Goal: Task Accomplishment & Management: Manage account settings

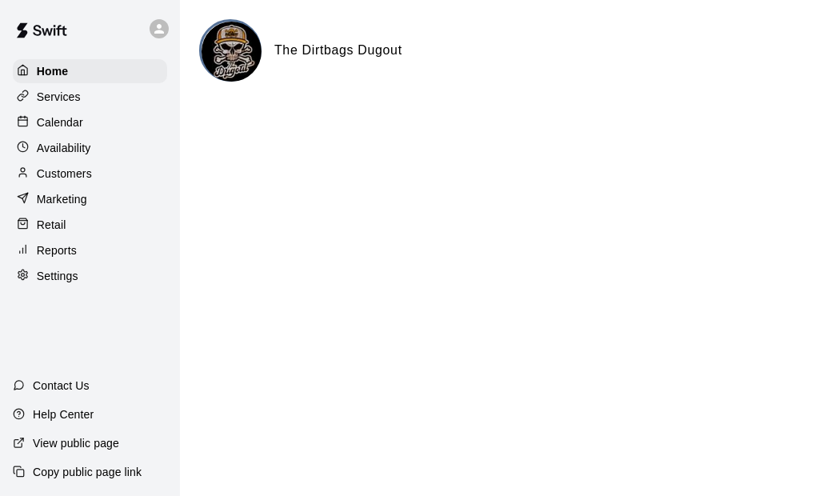
click at [70, 153] on p "Availability" at bounding box center [64, 148] width 54 height 16
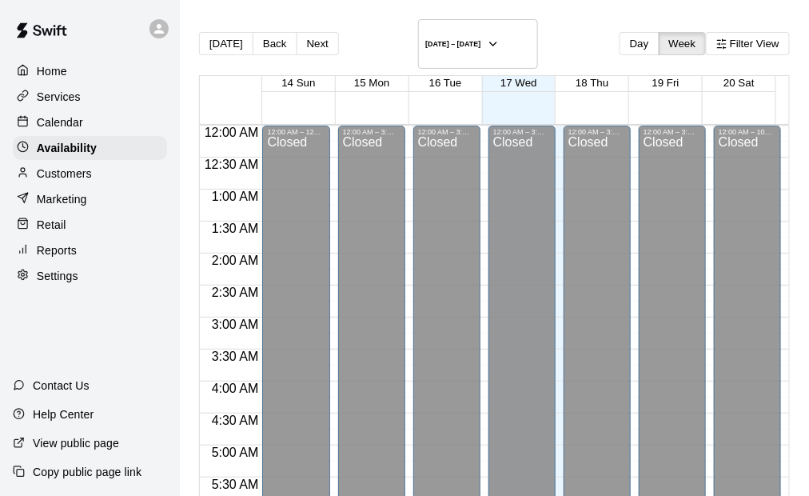
click at [66, 228] on p "Retail" at bounding box center [52, 225] width 30 height 16
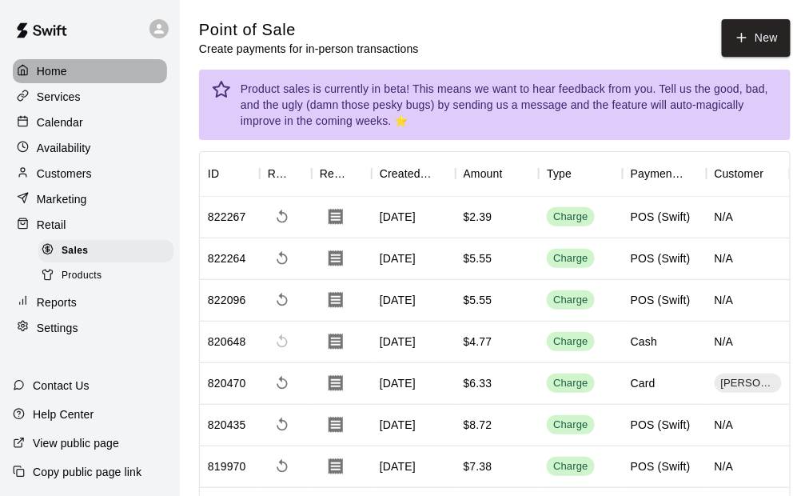
click at [68, 74] on div "Home" at bounding box center [90, 71] width 154 height 24
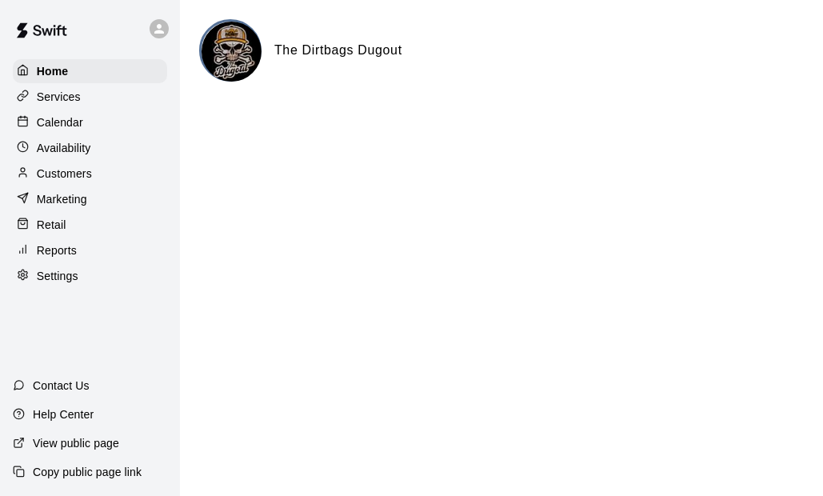
click at [70, 283] on p "Settings" at bounding box center [58, 276] width 42 height 16
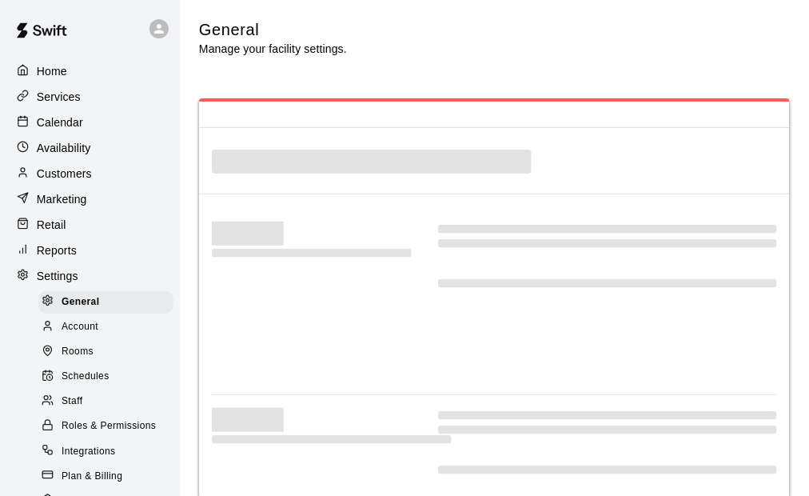
select select "**"
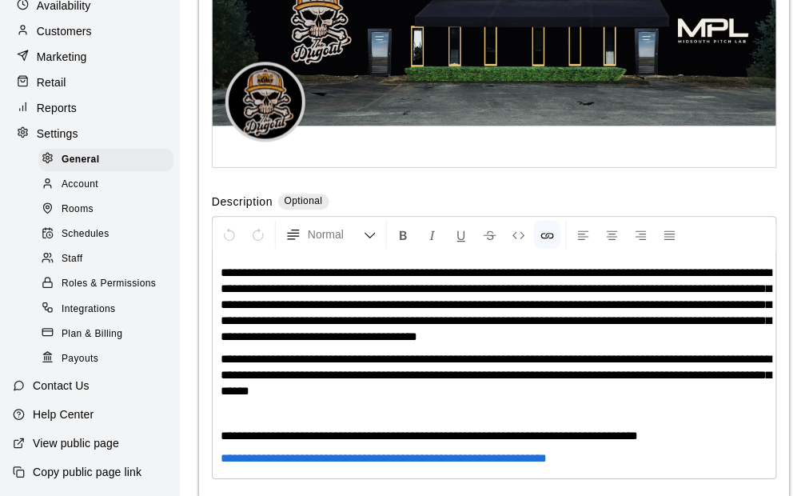
scroll to position [3794, 0]
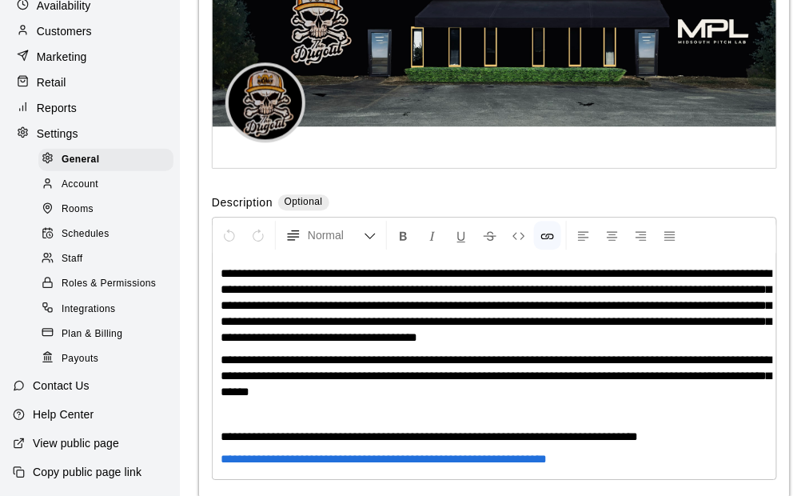
click at [75, 355] on span "Payouts" at bounding box center [80, 359] width 37 height 16
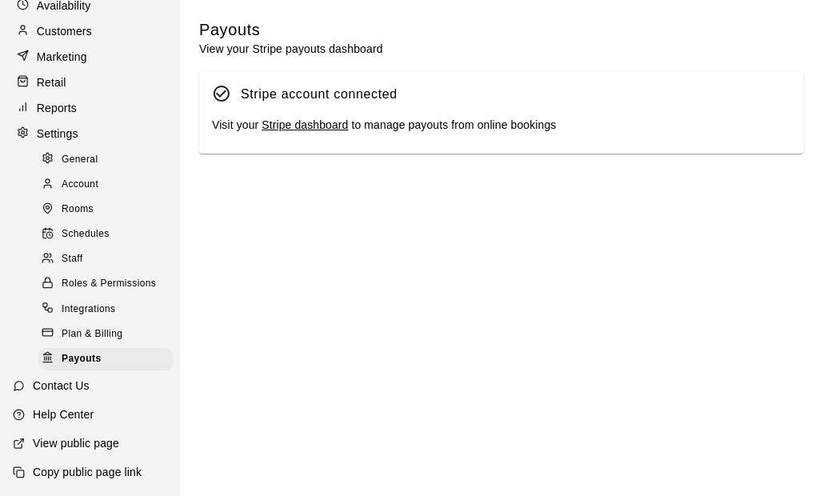
click at [289, 124] on link "Stripe dashboard" at bounding box center [304, 124] width 86 height 13
